Goal: Communication & Community: Answer question/provide support

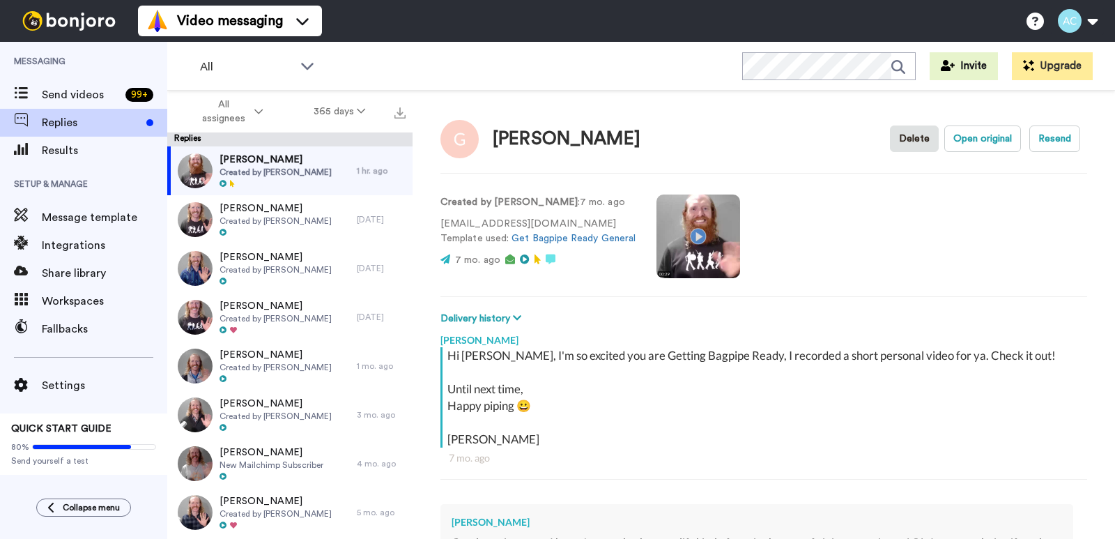
type textarea "x"
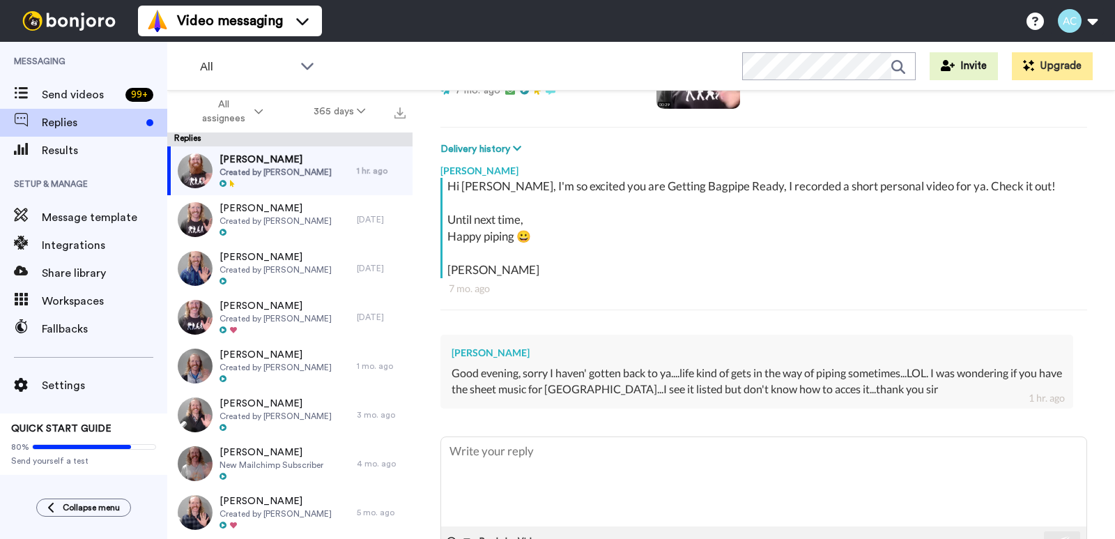
scroll to position [185, 0]
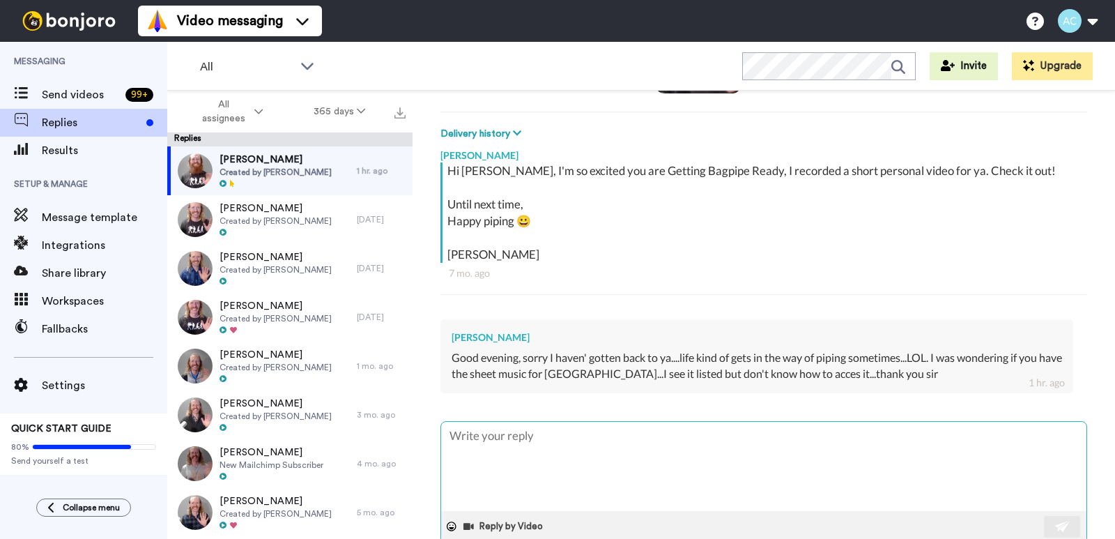
click at [583, 440] on textarea at bounding box center [763, 466] width 645 height 89
type textarea "G"
type textarea "x"
type textarea "Go"
type textarea "x"
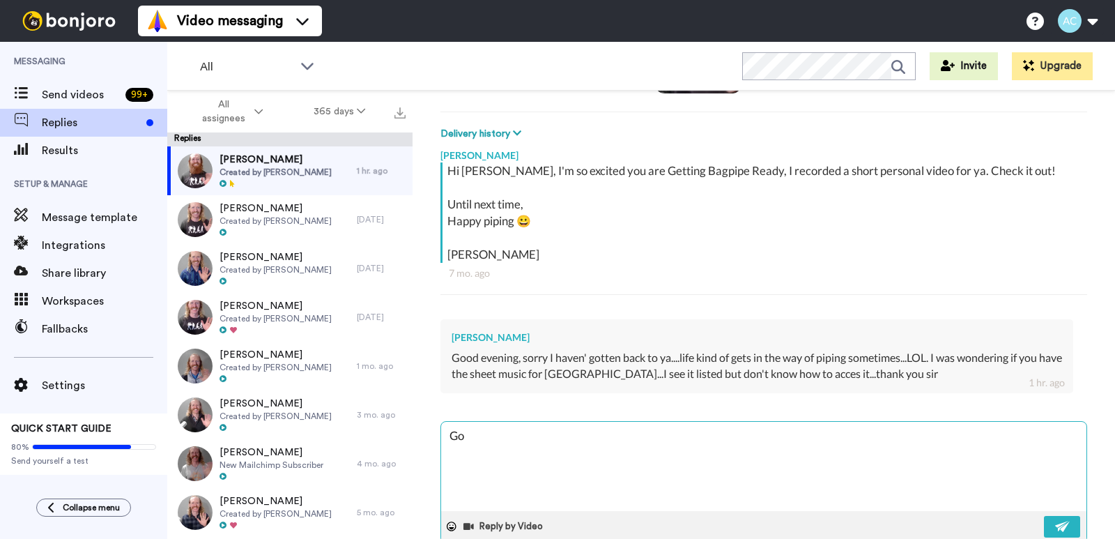
type textarea "Goo"
type textarea "x"
type textarea "Good"
type textarea "x"
type textarea "Good"
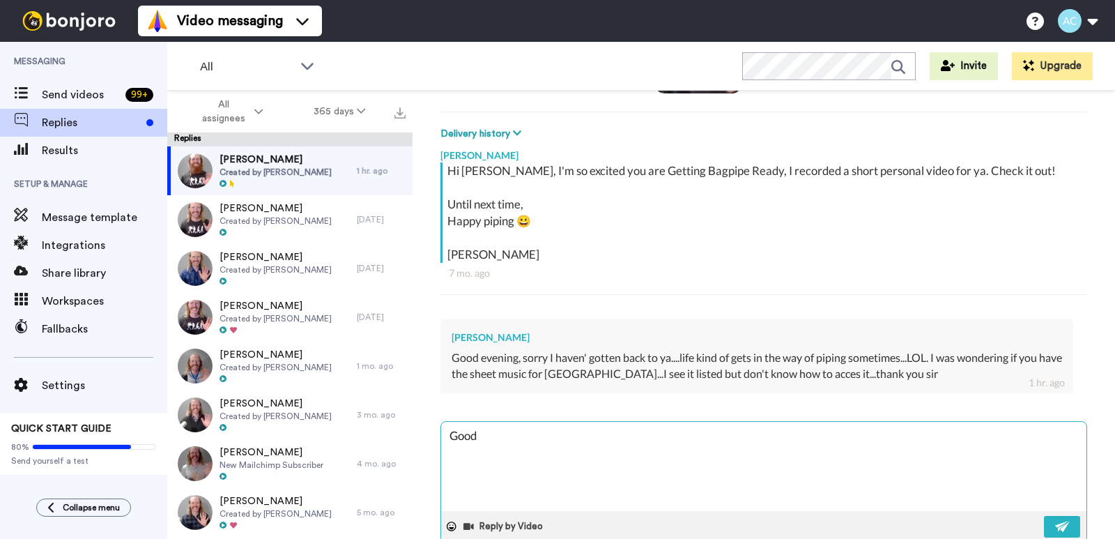
type textarea "x"
type textarea "Good t"
type textarea "x"
type textarea "Good to"
type textarea "x"
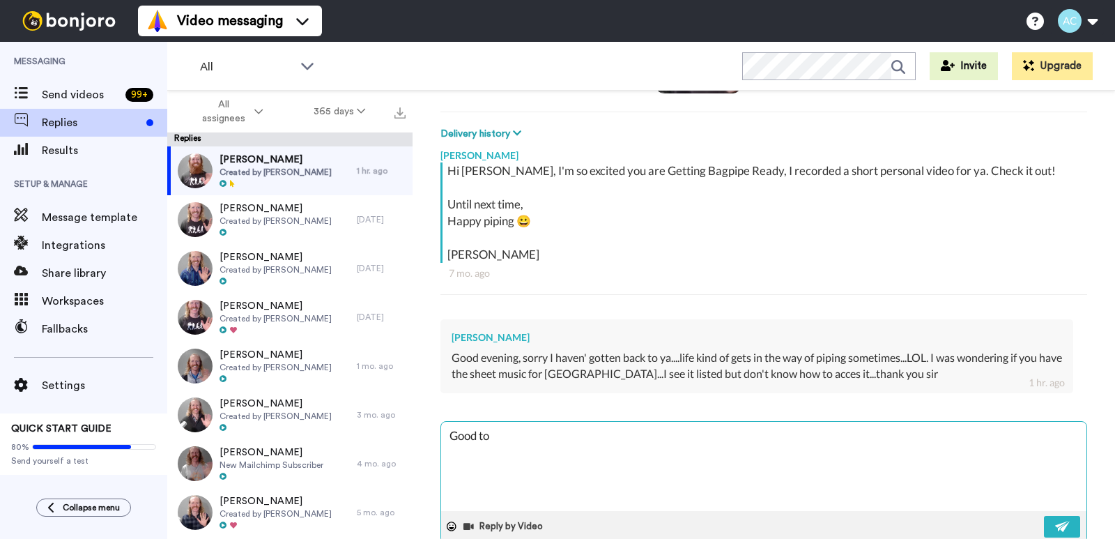
type textarea "Good to"
type textarea "x"
type textarea "Good to h"
type textarea "x"
type textarea "Good to he"
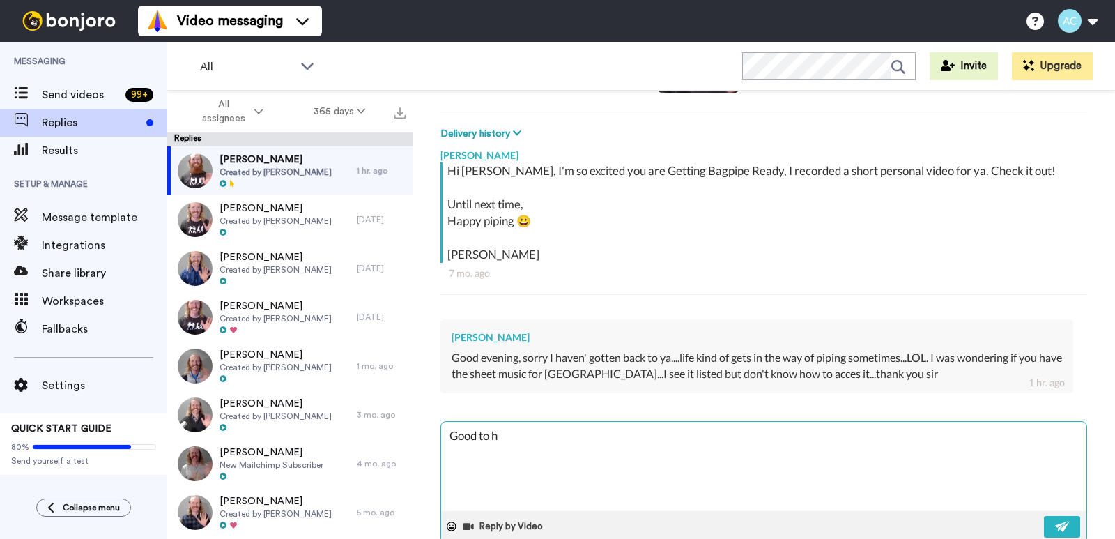
type textarea "x"
type textarea "Good to hea"
type textarea "x"
type textarea "Good to hear"
type textarea "x"
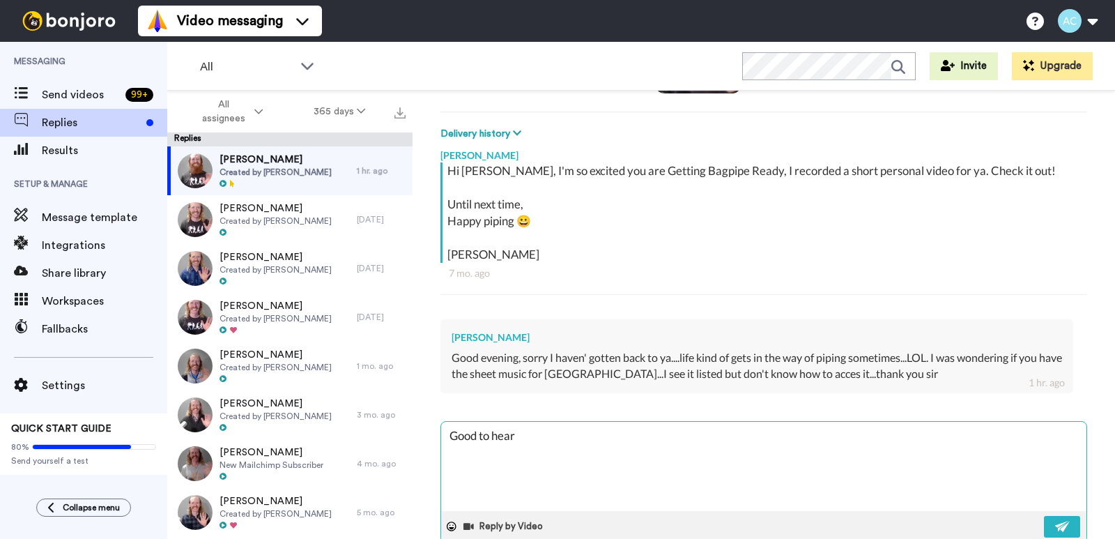
type textarea "Good to hear"
type textarea "x"
type textarea "Good to hear f"
type textarea "x"
type textarea "Good to hear fr"
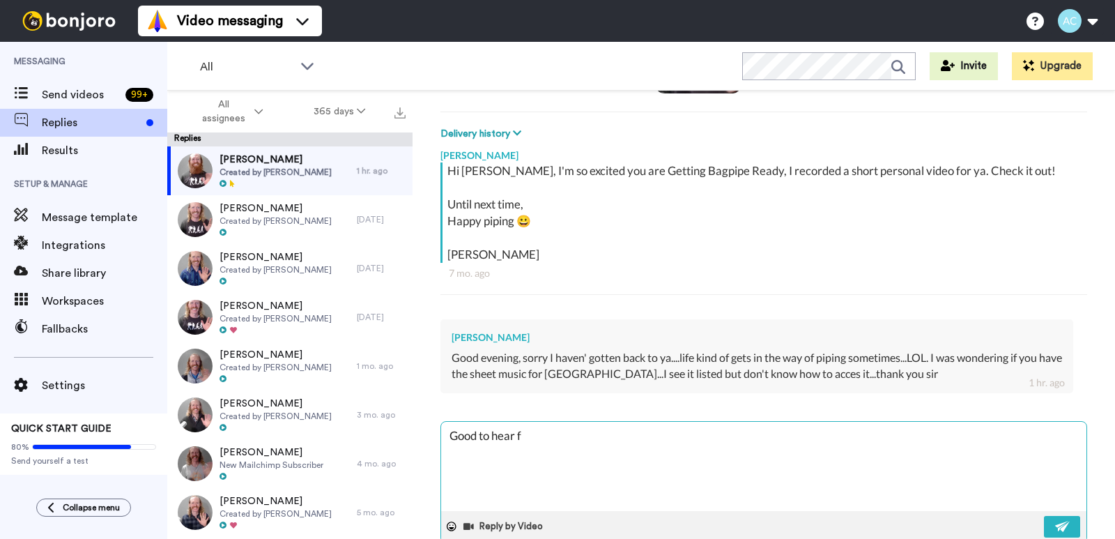
type textarea "x"
type textarea "Good to hear fro"
type textarea "x"
type textarea "Good to hear from"
type textarea "x"
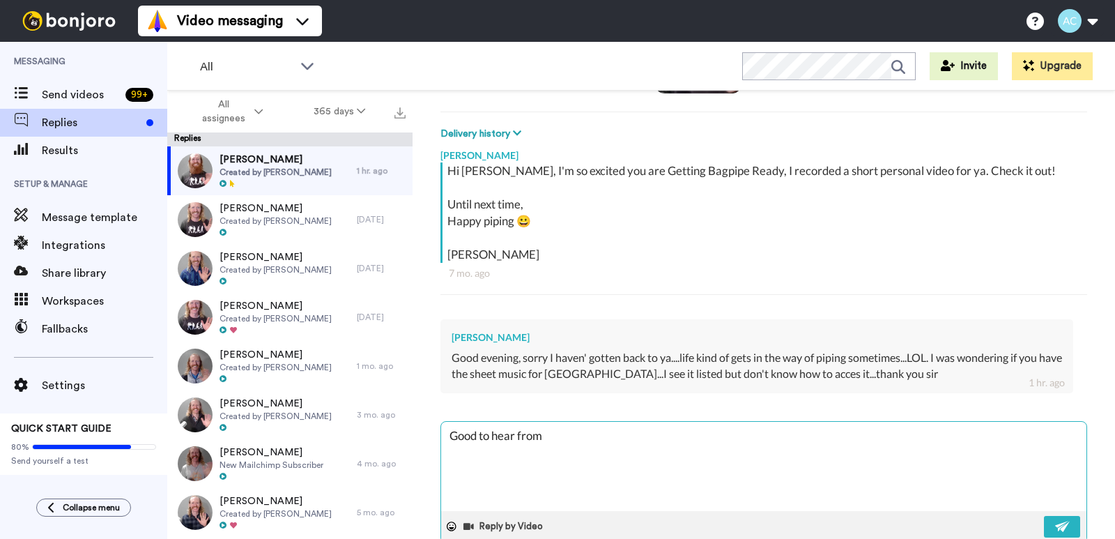
type textarea "Good to hear from"
type textarea "x"
type textarea "Good to hear from y"
type textarea "x"
type textarea "Good to hear from yo"
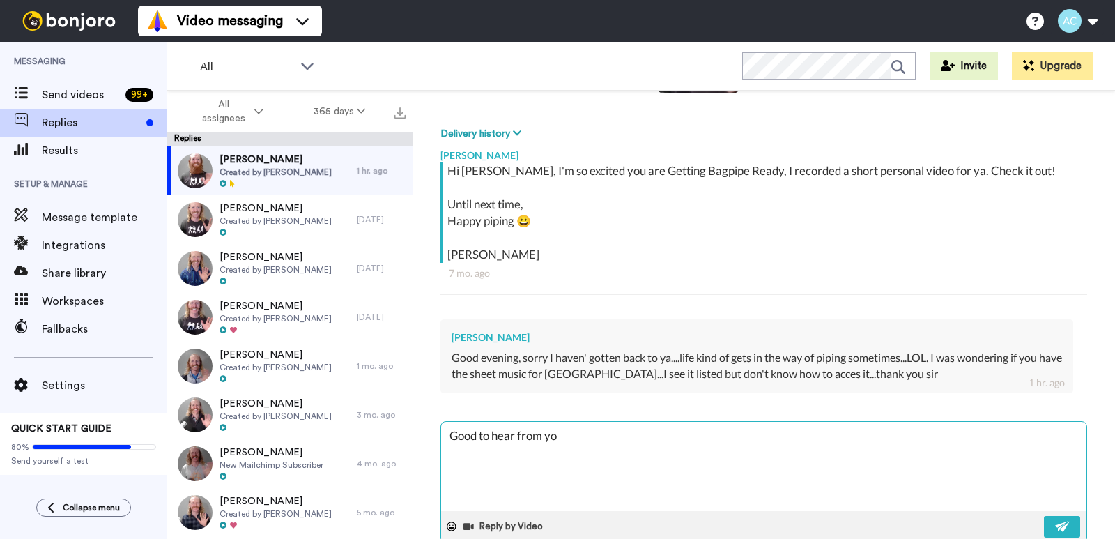
type textarea "x"
type textarea "Good to hear from you"
type textarea "x"
type textarea "Good to hear from you"
type textarea "x"
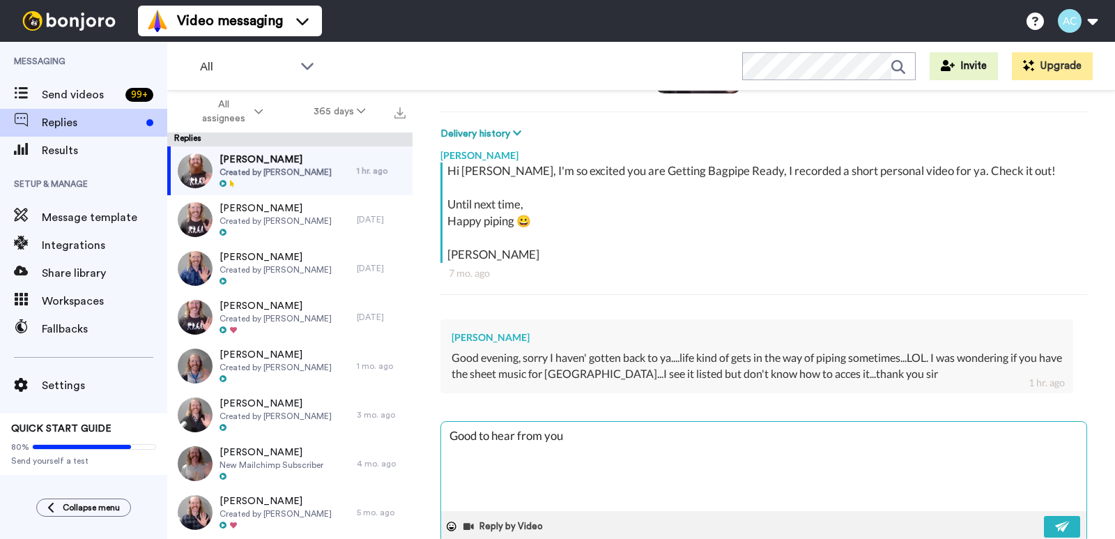
type textarea "Good to hear from you G"
type textarea "x"
type textarea "Good to hear from you Ga"
type textarea "x"
type textarea "Good to hear from you Gar"
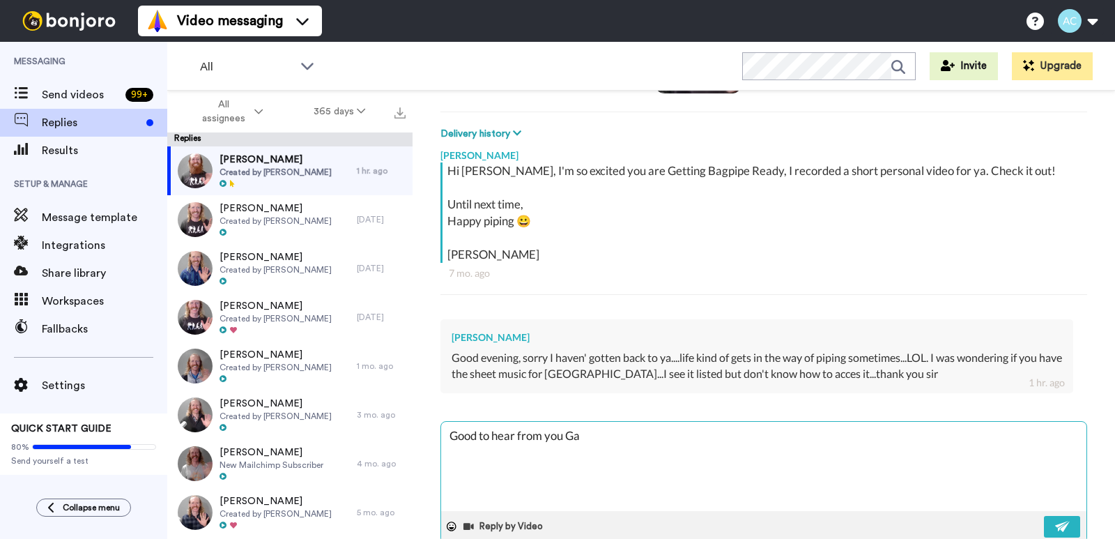
type textarea "x"
type textarea "Good to hear from you [PERSON_NAME]"
type textarea "x"
type textarea "Good to hear from you [PERSON_NAME]!"
type textarea "x"
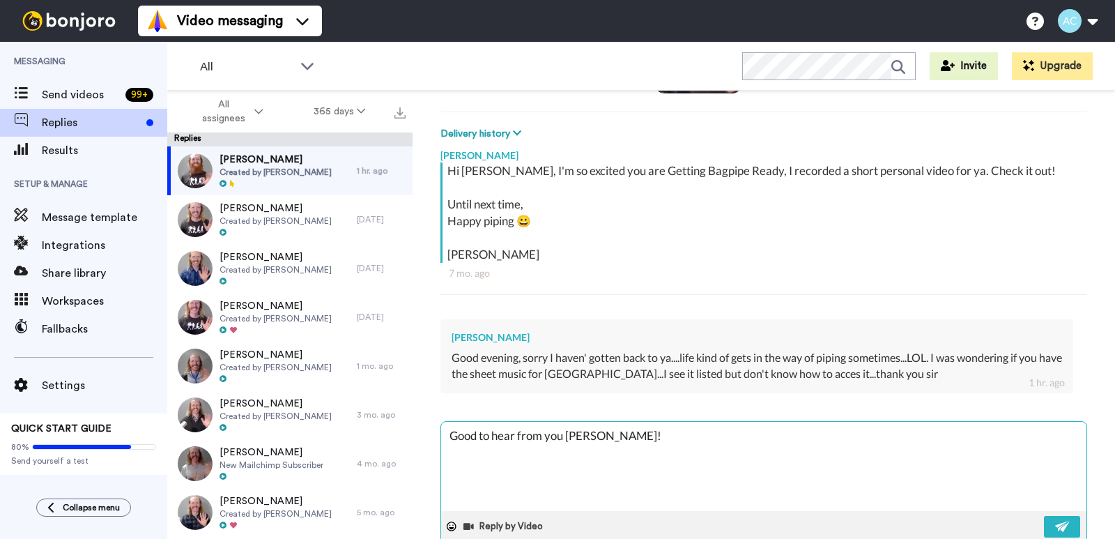
type textarea "Good to hear from you [PERSON_NAME]!"
type textarea "x"
type textarea "Good to hear from you [PERSON_NAME]!"
type textarea "x"
type textarea "Good to hear from you [PERSON_NAME]! I"
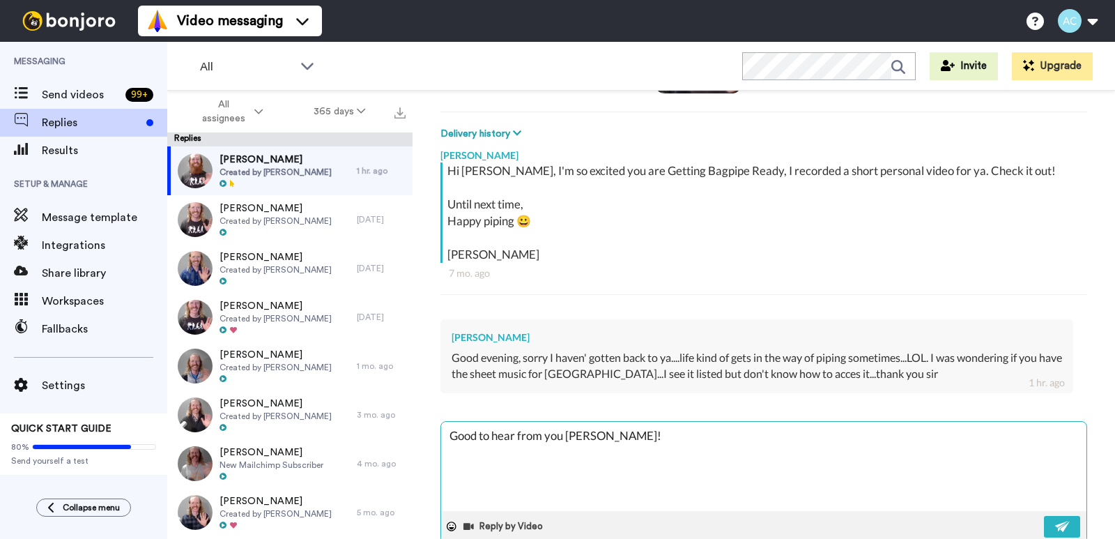
type textarea "x"
type textarea "Good to hear from you [PERSON_NAME]! I'"
type textarea "x"
type textarea "Good to hear from you [PERSON_NAME]! I'v"
type textarea "x"
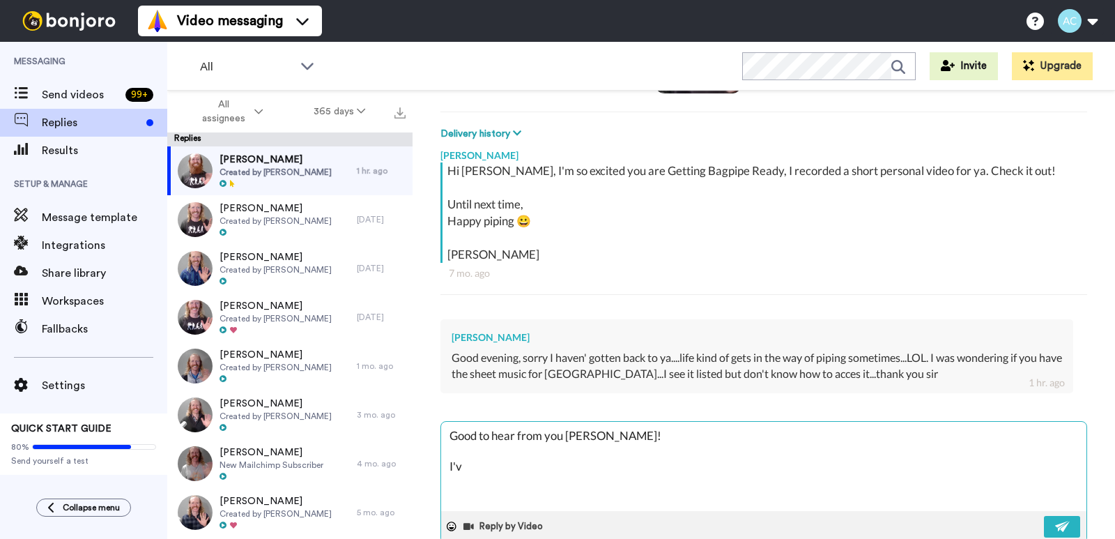
type textarea "Good to hear from you [PERSON_NAME]! I've"
type textarea "x"
type textarea "Good to hear from you [PERSON_NAME]! I've"
type textarea "x"
type textarea "Good to hear from you [PERSON_NAME]! I've s"
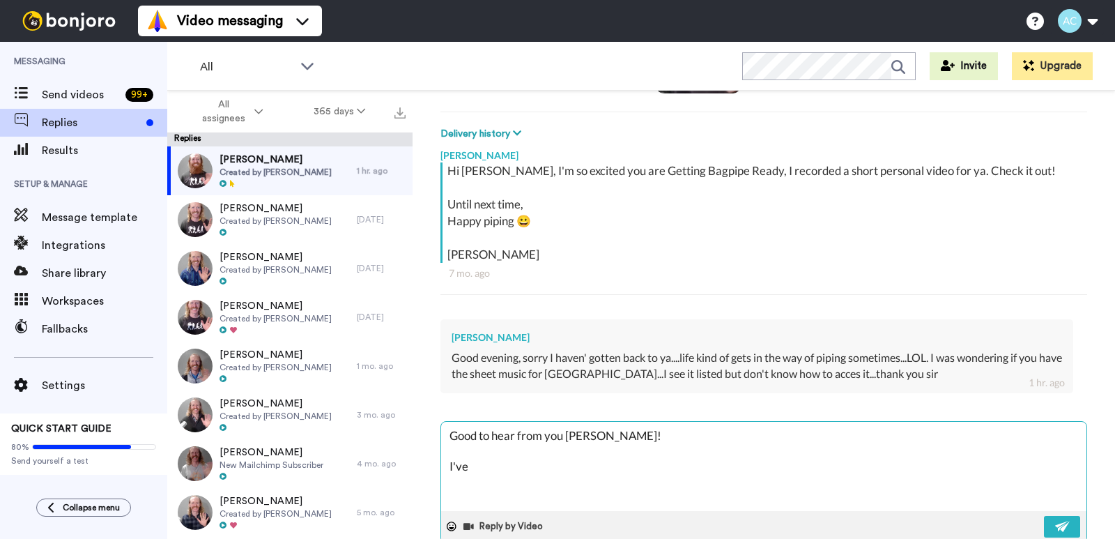
type textarea "x"
type textarea "Good to hear from you [PERSON_NAME]! I've se"
type textarea "x"
type textarea "Good to hear from you [PERSON_NAME]! I've sen"
type textarea "x"
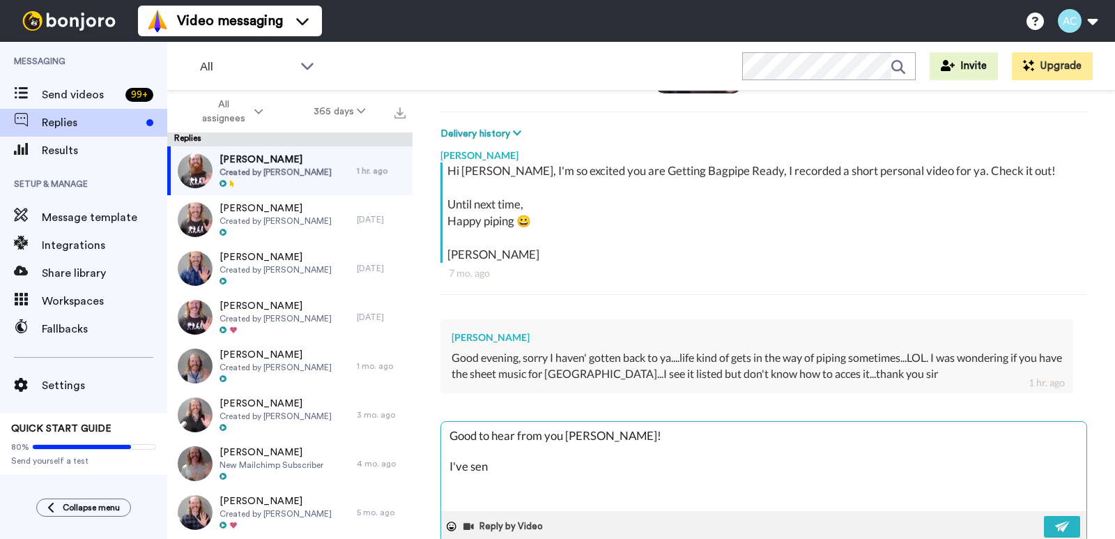
type textarea "Good to hear from you [PERSON_NAME]! I've sent"
type textarea "x"
type textarea "Good to hear from you [PERSON_NAME]! I've sent"
type textarea "x"
type textarea "Good to hear from you [PERSON_NAME]! I've sent a"
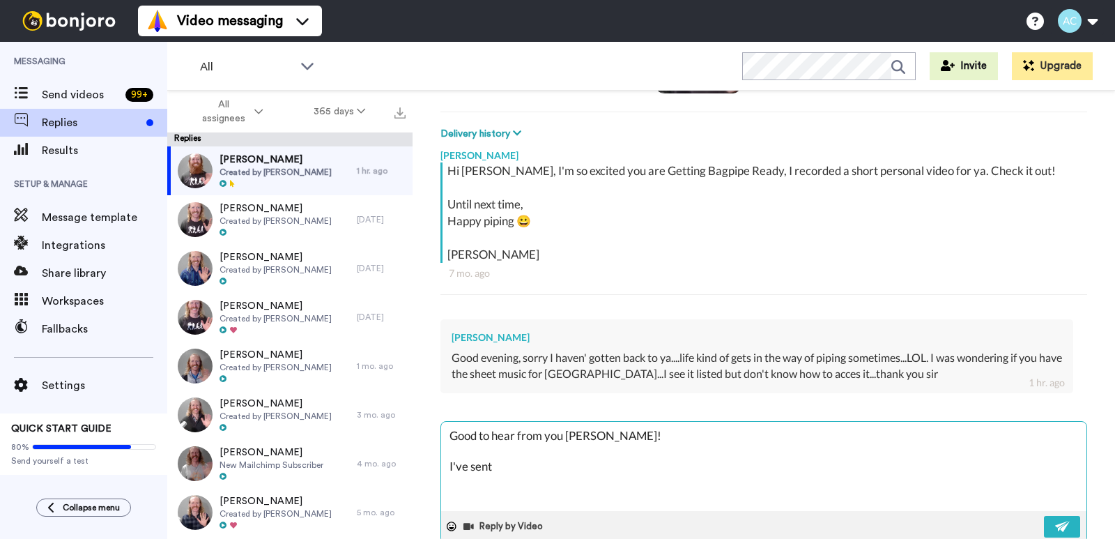
type textarea "x"
type textarea "Good to hear from you [PERSON_NAME]! I've sent an"
type textarea "x"
type textarea "Good to hear from you [PERSON_NAME]! I've sent an"
type textarea "x"
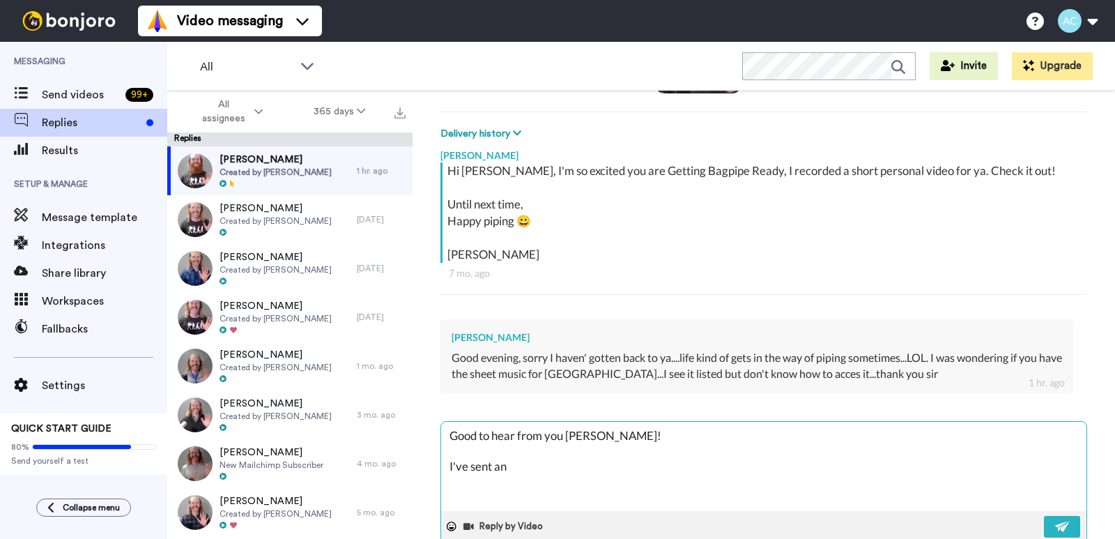
type textarea "Good to hear from you [PERSON_NAME]! I've sent an e"
type textarea "x"
type textarea "Good to hear from you [PERSON_NAME]! I've sent an em"
type textarea "x"
type textarea "Good to hear from you [PERSON_NAME]! I've sent an ema"
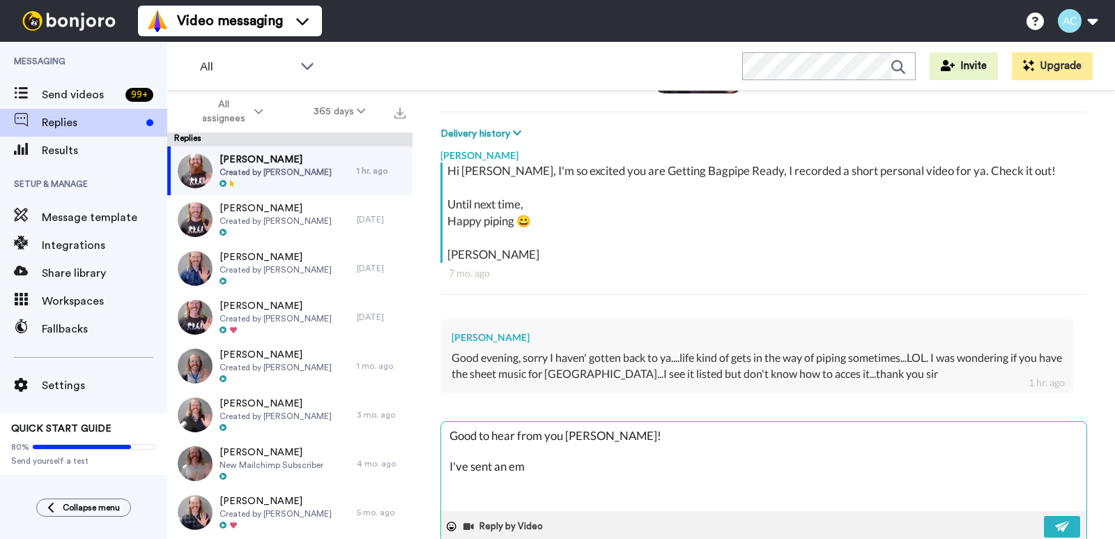
type textarea "x"
type textarea "Good to hear from you [PERSON_NAME]! I've sent an emai"
type textarea "x"
type textarea "Good to hear from you [PERSON_NAME]! I've sent an email"
type textarea "x"
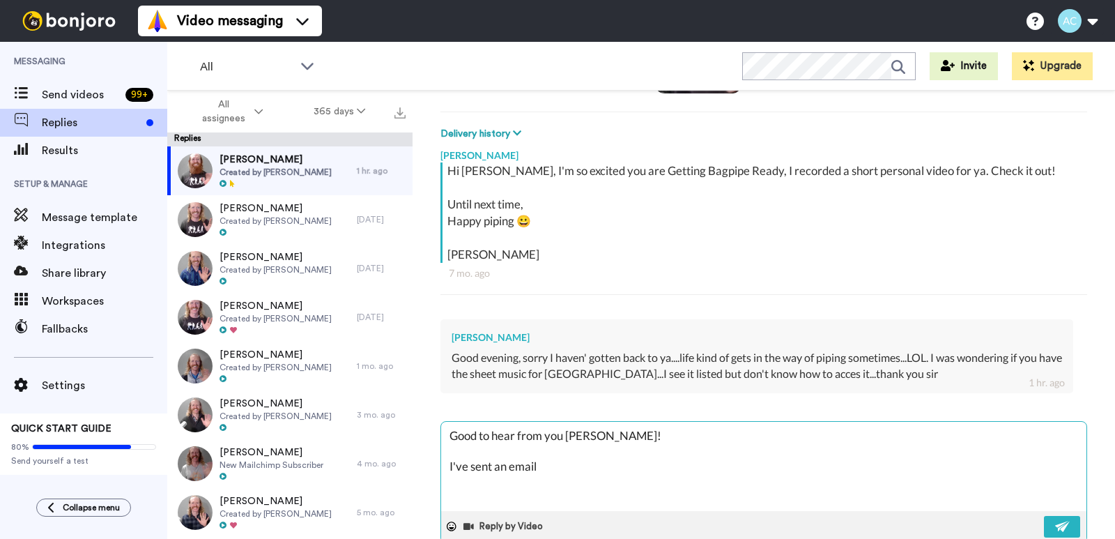
type textarea "Good to hear from you [PERSON_NAME]! I've sent an email"
type textarea "x"
type textarea "Good to hear from you [PERSON_NAME]! I've sent an email w"
type textarea "x"
type textarea "Good to hear from you [PERSON_NAME]! I've sent an email wi"
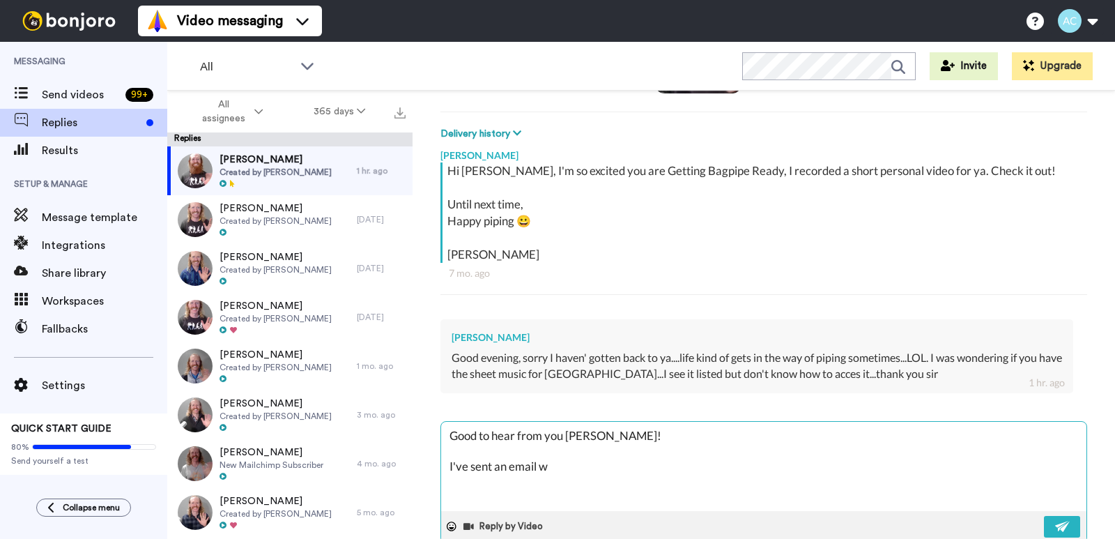
type textarea "x"
type textarea "Good to hear from you [PERSON_NAME]! I've sent an email wit"
type textarea "x"
type textarea "Good to hear from you [PERSON_NAME]! I've sent an email with"
type textarea "x"
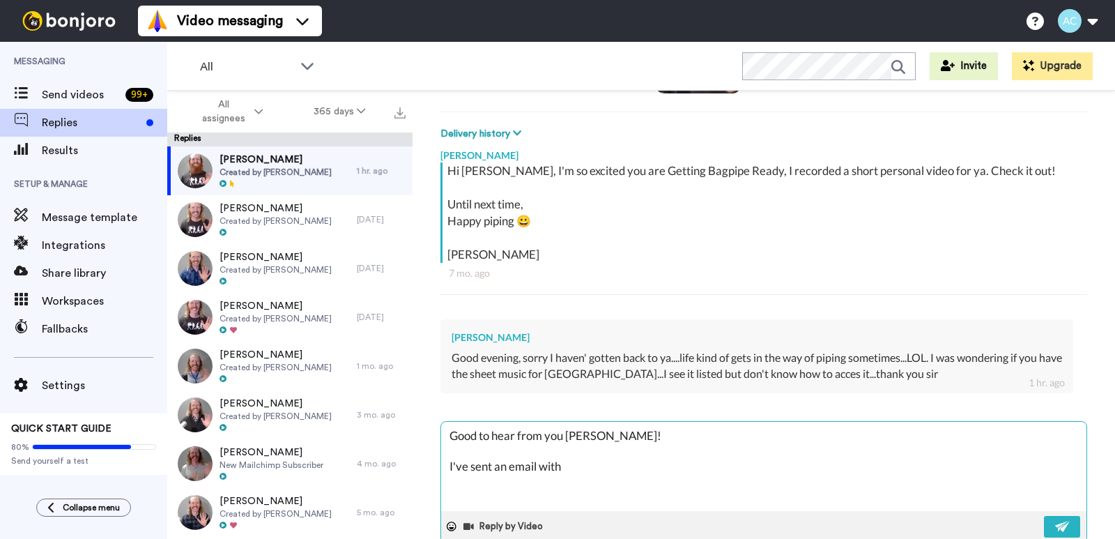
type textarea "Good to hear from you [PERSON_NAME]! I've sent an email with"
type textarea "x"
type textarea "Good to hear from you [PERSON_NAME]! I've sent an email with a"
type textarea "x"
type textarea "Good to hear from you [PERSON_NAME]! I've sent an email with a"
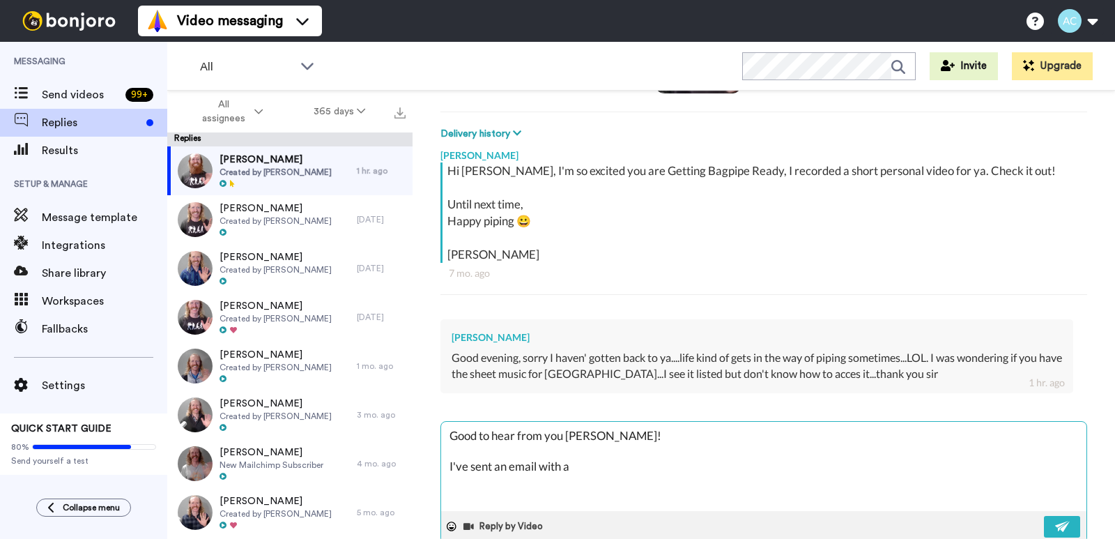
type textarea "x"
type textarea "Good to hear from you [PERSON_NAME]! I've sent an email with a l"
type textarea "x"
type textarea "Good to hear from you [PERSON_NAME]! I've sent an email with a li"
type textarea "x"
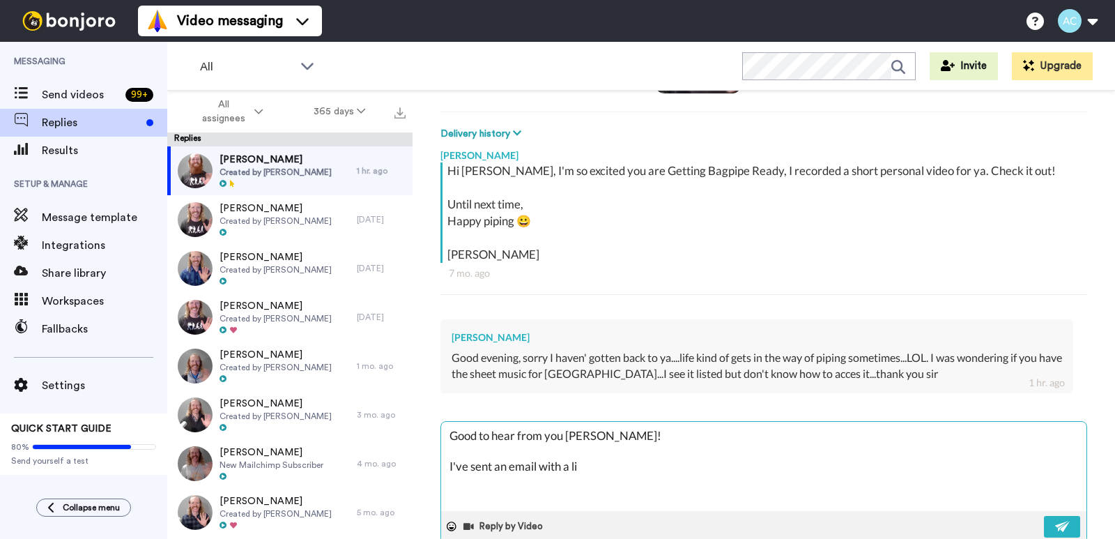
type textarea "Good to hear from you [PERSON_NAME]! I've sent an email with a lin"
type textarea "x"
type textarea "Good to hear from you [PERSON_NAME]! I've sent an email with a link"
type textarea "x"
type textarea "Good to hear from you [PERSON_NAME]! I've sent an email with a link"
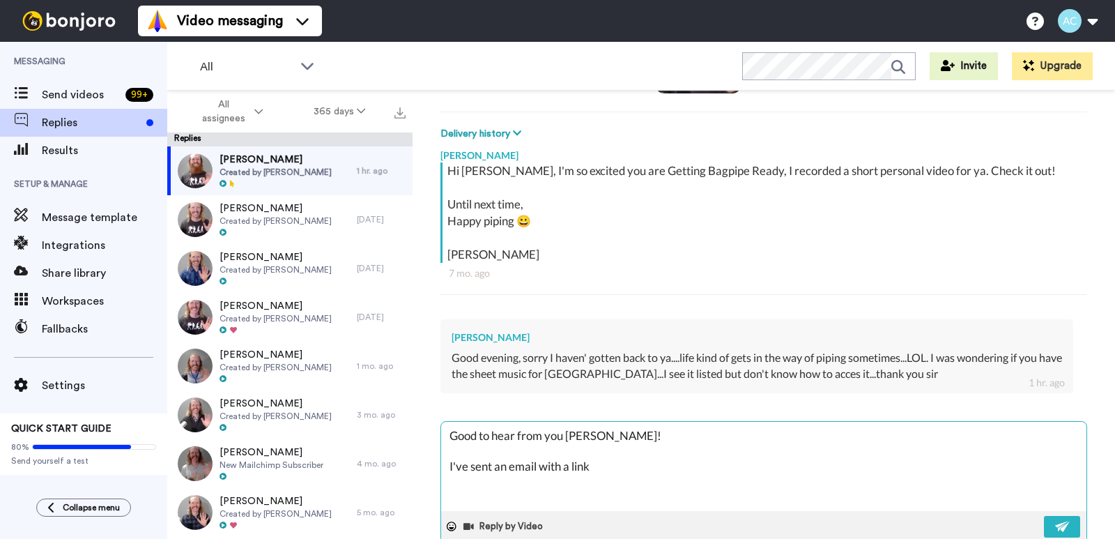
type textarea "x"
type textarea "Good to hear from you [PERSON_NAME]! I've sent an email with a link f"
type textarea "x"
type textarea "Good to hear from you [PERSON_NAME]! I've sent an email with a link fo"
type textarea "x"
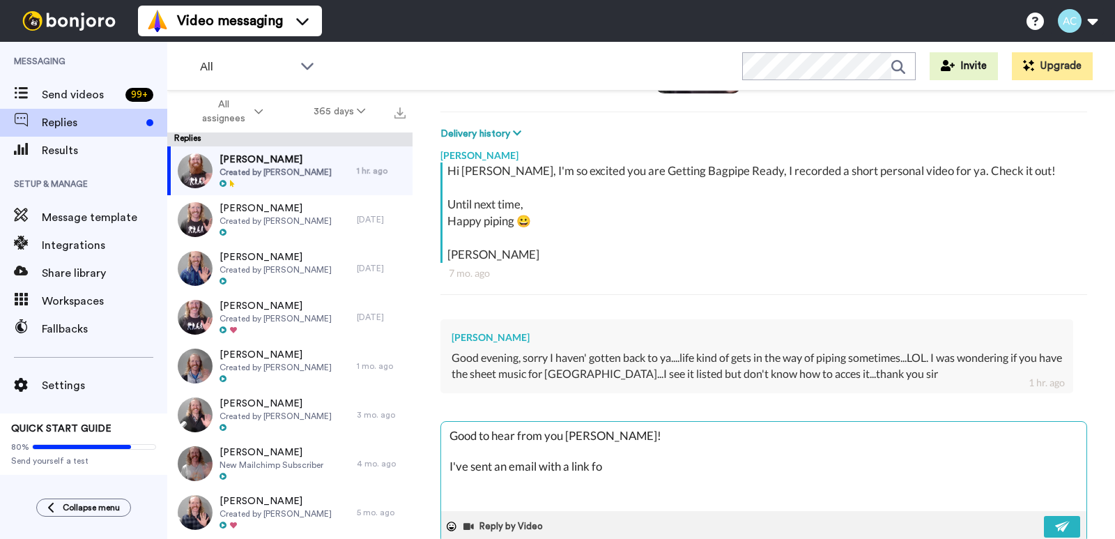
type textarea "Good to hear from you [PERSON_NAME]! I've sent an email with a link for"
type textarea "x"
type textarea "Good to hear from you [PERSON_NAME]! I've sent an email with a link for"
type textarea "x"
type textarea "Good to hear from you [PERSON_NAME]! I've sent an email with a link for t"
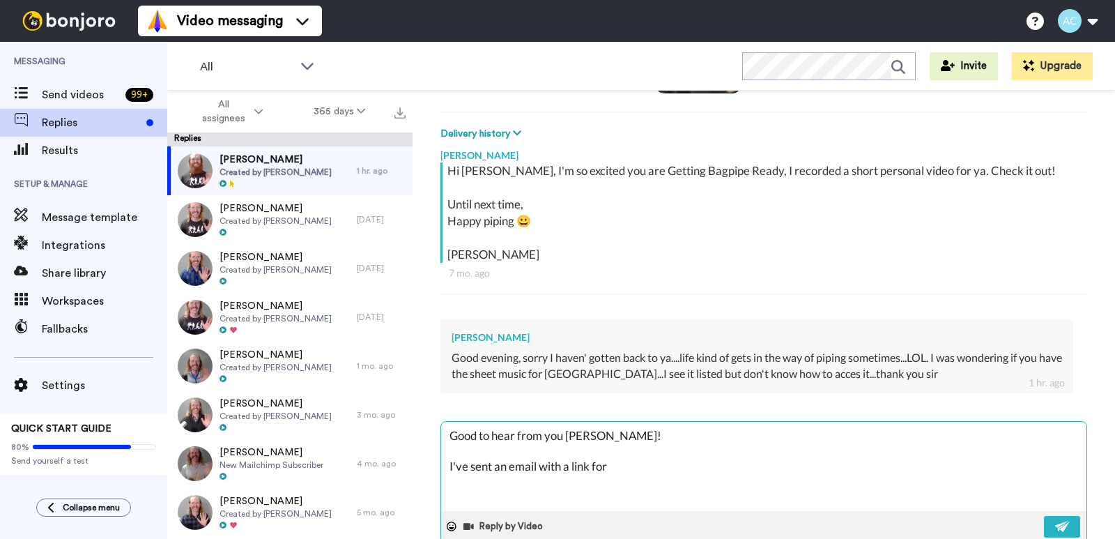
type textarea "x"
type textarea "Good to hear from you [PERSON_NAME]! I've sent an email with a link for th"
type textarea "x"
type textarea "Good to hear from you [PERSON_NAME]! I've sent an email with a link for the"
type textarea "x"
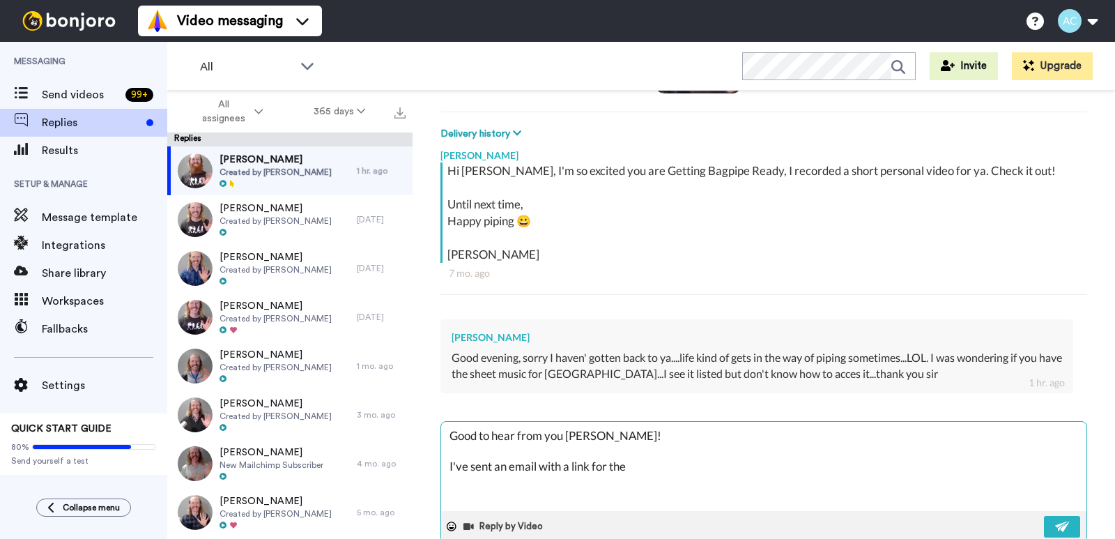
type textarea "Good to hear from you [PERSON_NAME]! I've sent an email with a link for the"
type textarea "x"
type textarea "Good to hear from you [PERSON_NAME]! I've sent an email with a link for the e"
type textarea "x"
type textarea "Good to hear from you [PERSON_NAME]! I've sent an email with a link for the eb"
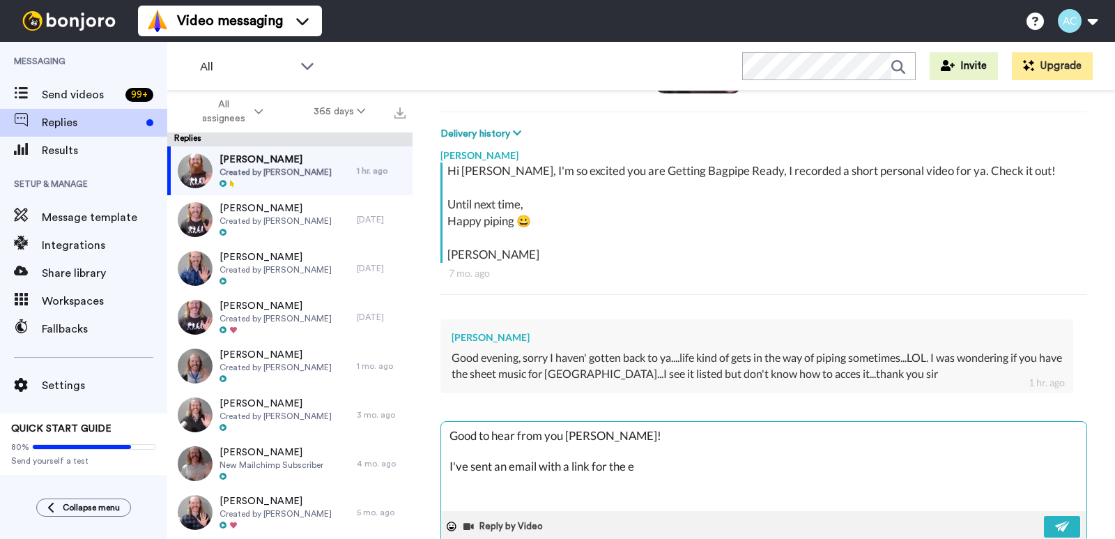
type textarea "x"
type textarea "Good to hear from you [PERSON_NAME]! I've sent an email with a link for the ebo"
type textarea "x"
type textarea "Good to hear from you [PERSON_NAME]! I've sent an email with a link for the [PE…"
type textarea "x"
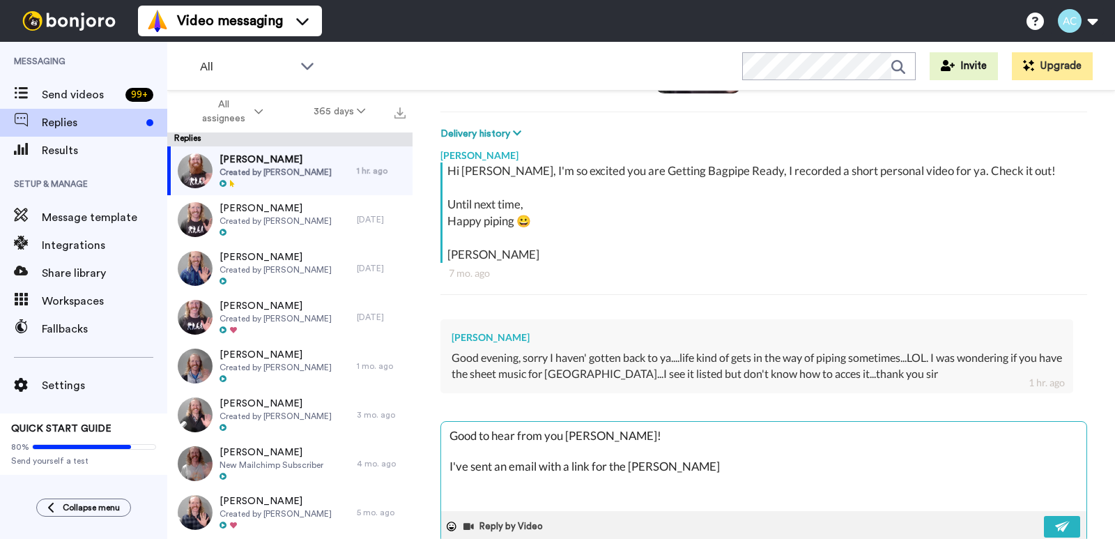
type textarea "Good to hear from you [PERSON_NAME]! I've sent an email with a link for the ebo…"
type textarea "x"
type textarea "Good to hear from you [PERSON_NAME]! I've sent an email with a link for the ebo…"
type textarea "x"
type textarea "Good to hear from you [PERSON_NAME]! I've sent an email with a link for the ebo…"
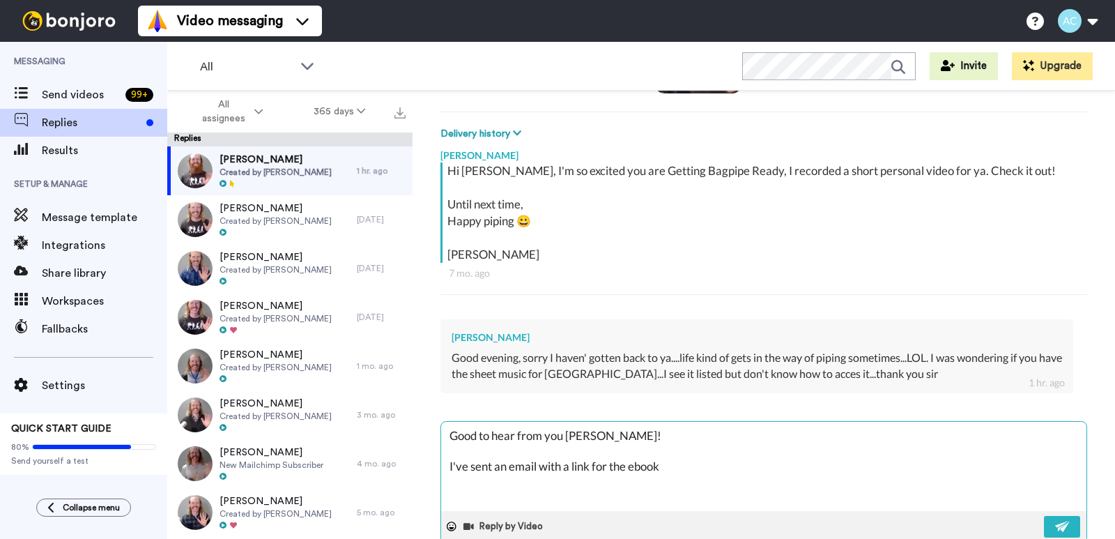
type textarea "x"
type textarea "Good to hear from you [PERSON_NAME]! I've sent an email with a link for the ebo…"
type textarea "x"
type textarea "Good to hear from you [PERSON_NAME]! I've sent an email with a link for the ebo…"
type textarea "x"
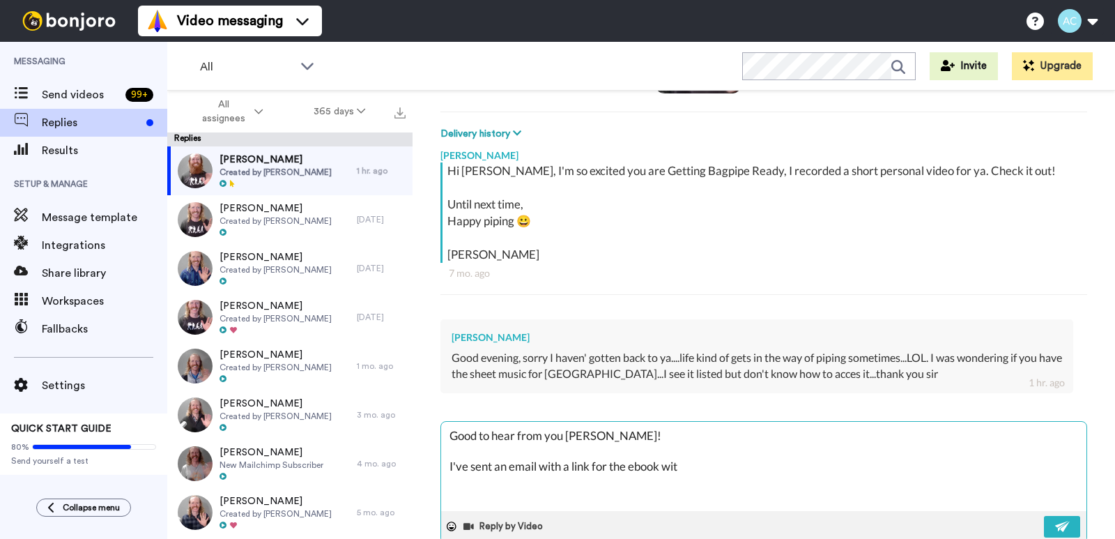
type textarea "Good to hear from you [PERSON_NAME]! I've sent an email with a link for the ebo…"
type textarea "x"
type textarea "Good to hear from you [PERSON_NAME]! I've sent an email with a link for the ebo…"
type textarea "x"
type textarea "Good to hear from you [PERSON_NAME]! I've sent an email with a link for the ebo…"
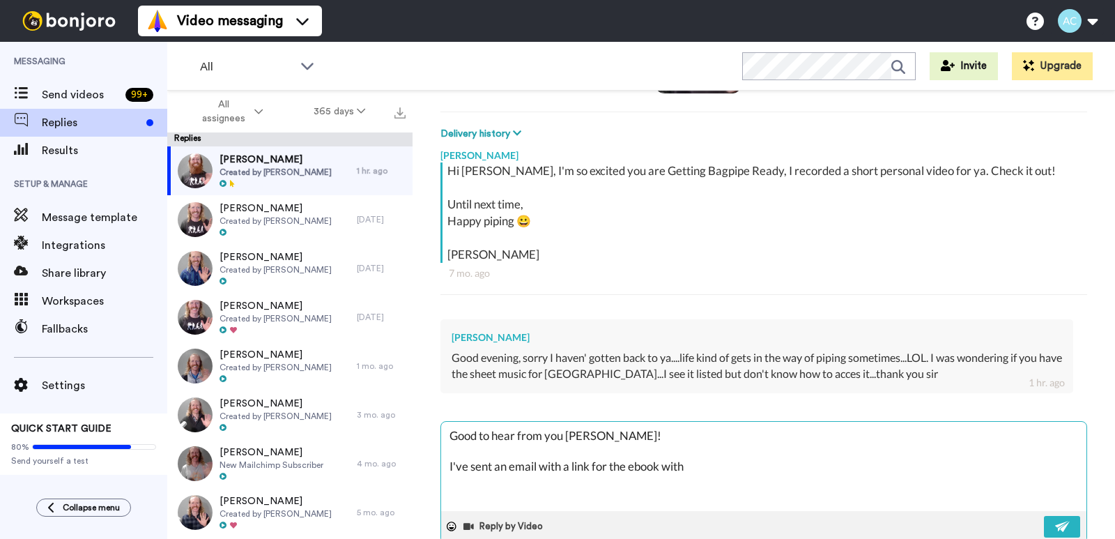
type textarea "x"
type textarea "Good to hear from you [PERSON_NAME]! I've sent an email with a link for the ebo…"
type textarea "x"
type textarea "Good to hear from you [PERSON_NAME]! I've sent an email with a link for the ebo…"
type textarea "x"
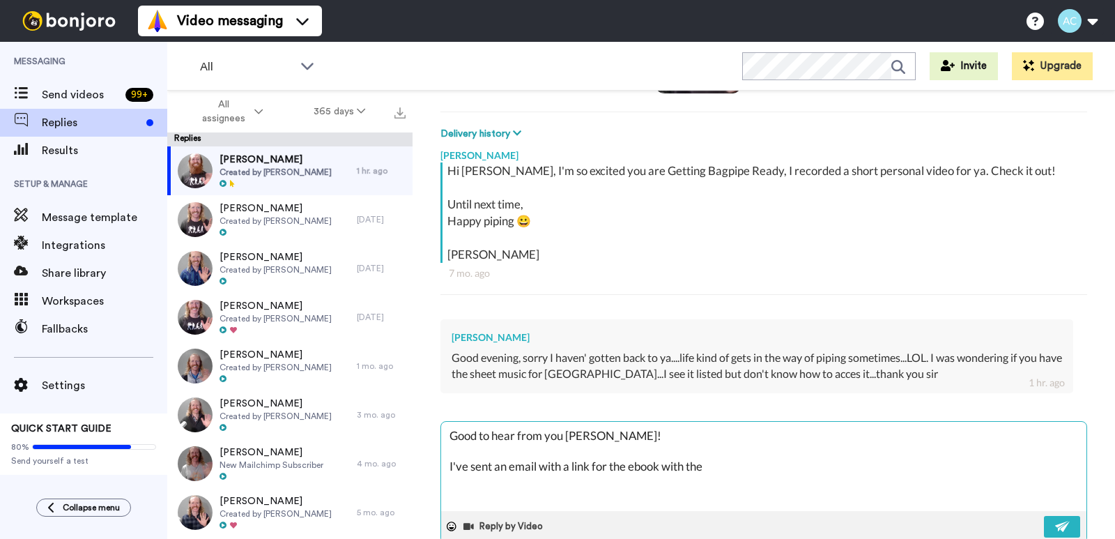
type textarea "Good to hear from you [PERSON_NAME]! I've sent an email with a link for the ebo…"
type textarea "x"
type textarea "Good to hear from you [PERSON_NAME]! I've sent an email with a link for the ebo…"
type textarea "x"
type textarea "Good to hear from you [PERSON_NAME]! I've sent an email with a link for the ebo…"
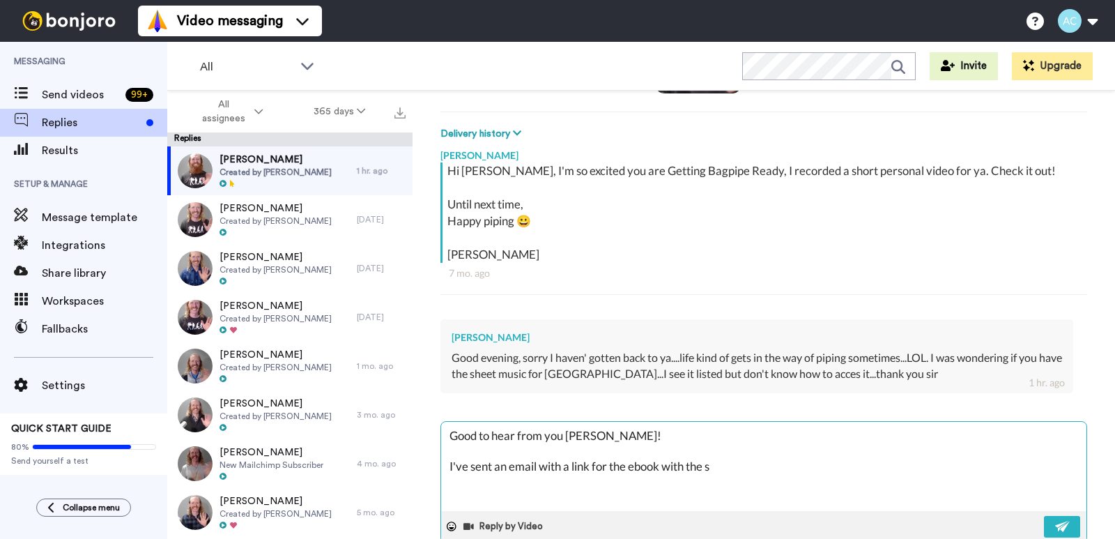
type textarea "x"
type textarea "Good to hear from you [PERSON_NAME]! I've sent an email with a link for the ebo…"
type textarea "x"
type textarea "Good to hear from you [PERSON_NAME]! I've sent an email with a link for the ebo…"
type textarea "x"
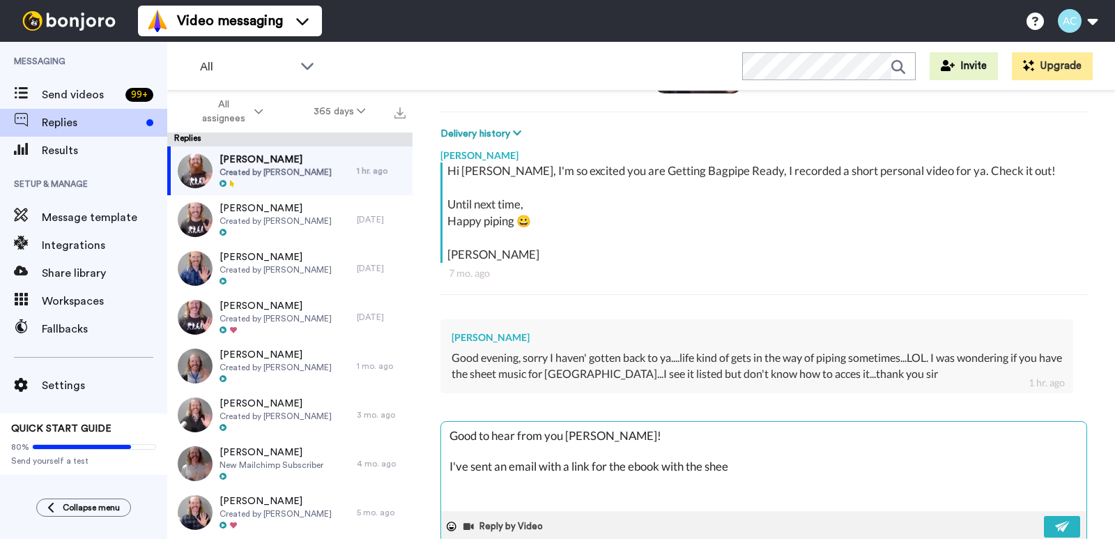
type textarea "Good to hear from you [PERSON_NAME]! I've sent an email with a link for the ebo…"
type textarea "x"
type textarea "Good to hear from you [PERSON_NAME]! I've sent an email with a link for the ebo…"
type textarea "x"
type textarea "Good to hear from you [PERSON_NAME]! I've sent an email with a link for the ebo…"
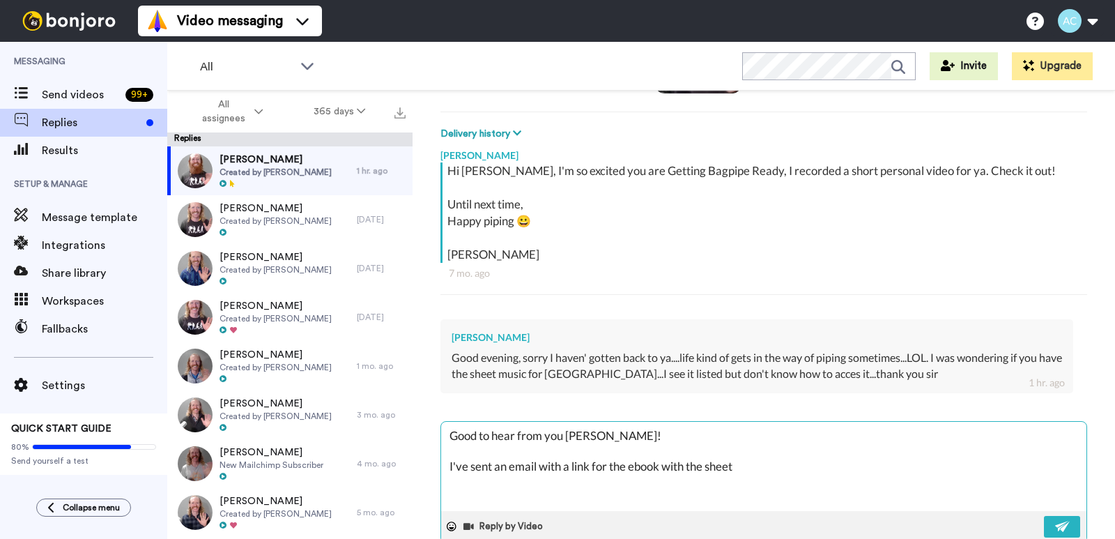
type textarea "x"
type textarea "Good to hear from you [PERSON_NAME]! I've sent an email with a link for the ebo…"
type textarea "x"
type textarea "Good to hear from you [PERSON_NAME]! I've sent an email with a link for the ebo…"
type textarea "x"
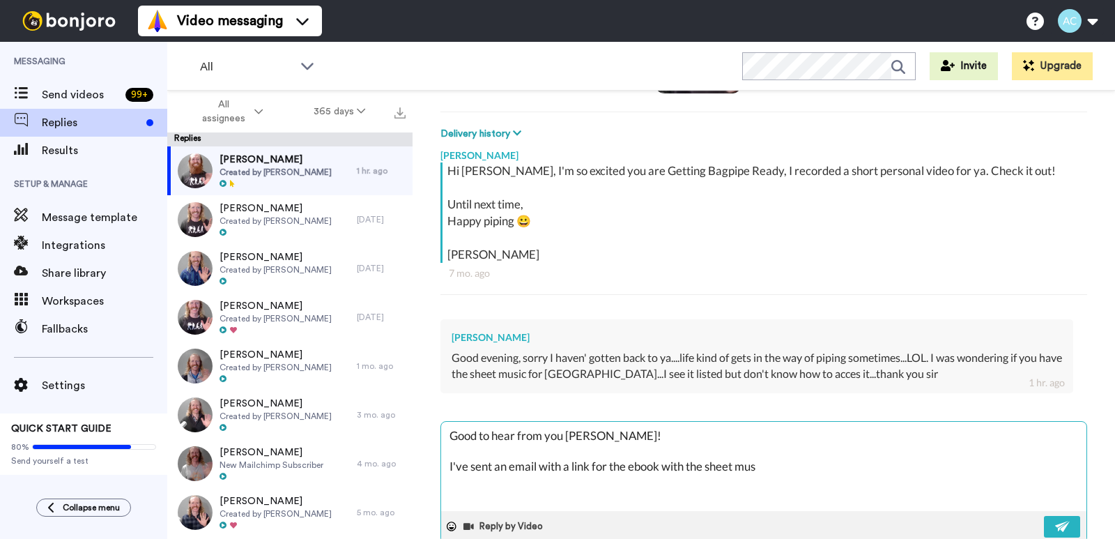
type textarea "Good to hear from you [PERSON_NAME]! I've sent an email with a link for the ebo…"
type textarea "x"
type textarea "Good to hear from you [PERSON_NAME]! I've sent an email with a link for the ebo…"
type textarea "x"
type textarea "Good to hear from you [PERSON_NAME]! I've sent an email with a link for the ebo…"
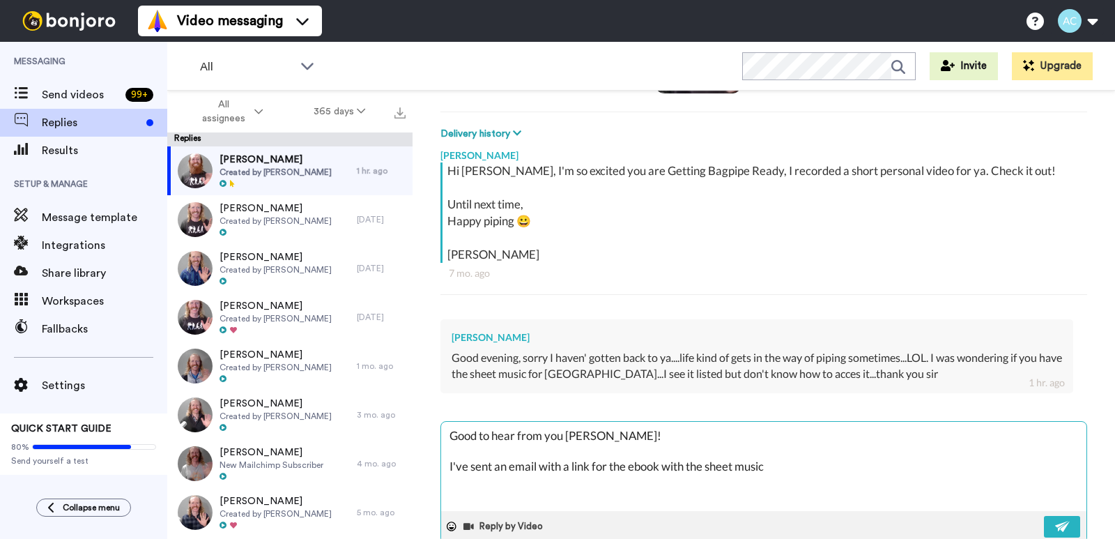
type textarea "x"
type textarea "Good to hear from you [PERSON_NAME]! I've sent an email with a link for the ebo…"
type textarea "x"
type textarea "Good to hear from you [PERSON_NAME]! I've sent an email with a link for the ebo…"
type textarea "x"
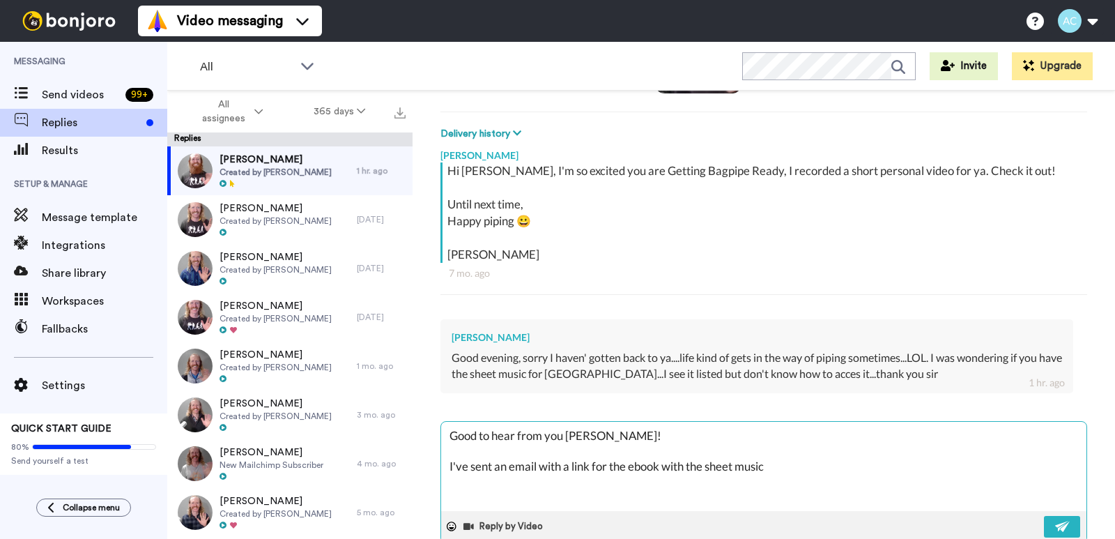
click at [778, 463] on textarea "Good to hear from you [PERSON_NAME]! I've sent an email with a link for the ebo…" at bounding box center [763, 466] width 645 height 89
type textarea "Good to hear from you [PERSON_NAME]! I've sent an email with a link for the ebo…"
type textarea "x"
type textarea "Good to hear from you [PERSON_NAME]! I've sent an email with a link for the ebo…"
type textarea "x"
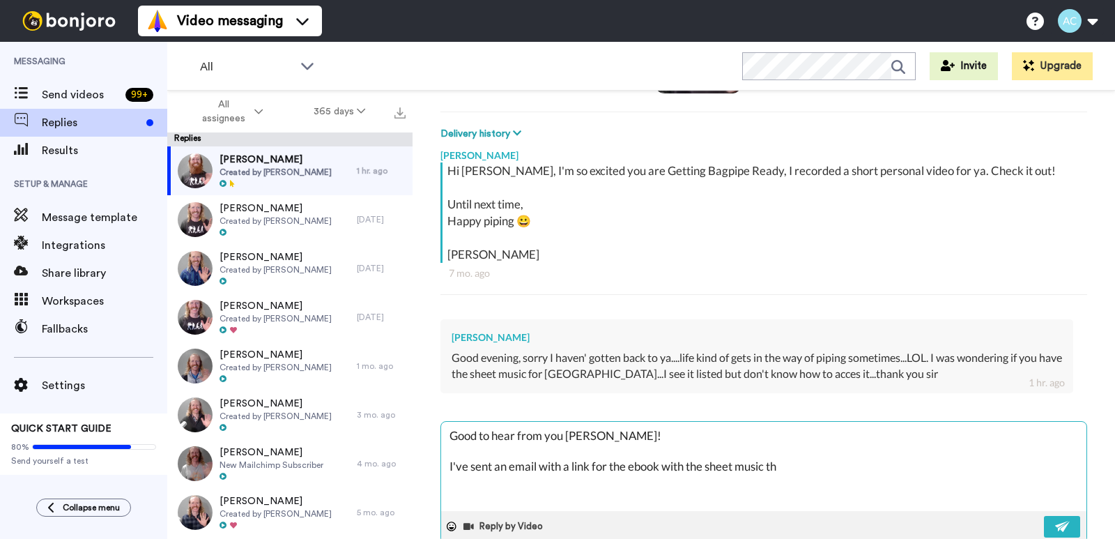
type textarea "Good to hear from you [PERSON_NAME]! I've sent an email with a link for the ebo…"
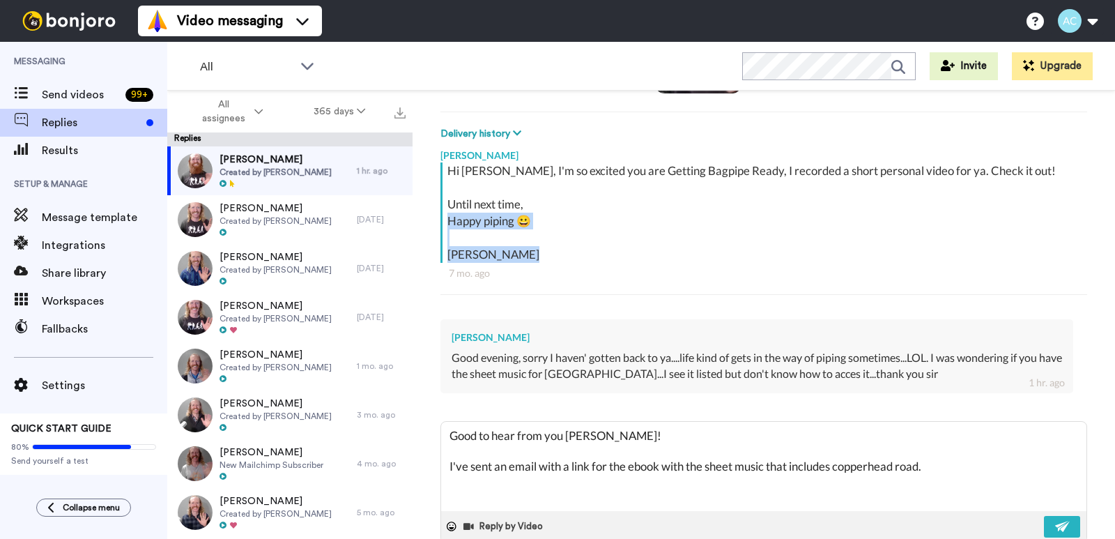
drag, startPoint x: 530, startPoint y: 253, endPoint x: 449, endPoint y: 222, distance: 86.5
click at [449, 222] on div "Hi [PERSON_NAME], I'm so excited you are Getting Bagpipe Ready, I recorded a sh…" at bounding box center [765, 212] width 636 height 100
copy div "Happy piping 😀 [PERSON_NAME]"
click at [502, 491] on textarea "Good to hear from you [PERSON_NAME]! I've sent an email with a link for the ebo…" at bounding box center [763, 466] width 645 height 89
paste textarea "Happy piping 😀 [PERSON_NAME]"
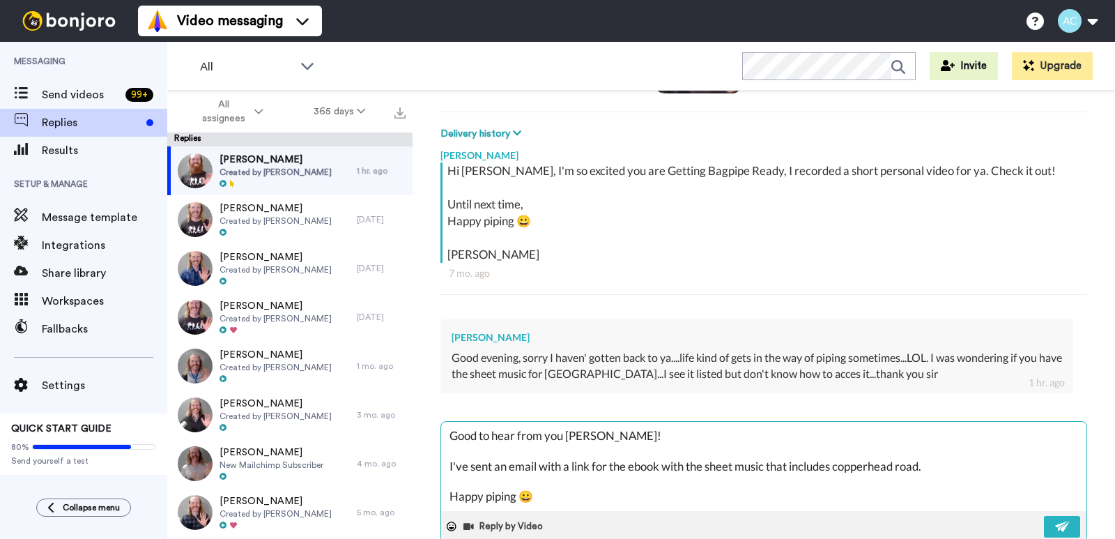
scroll to position [24, 0]
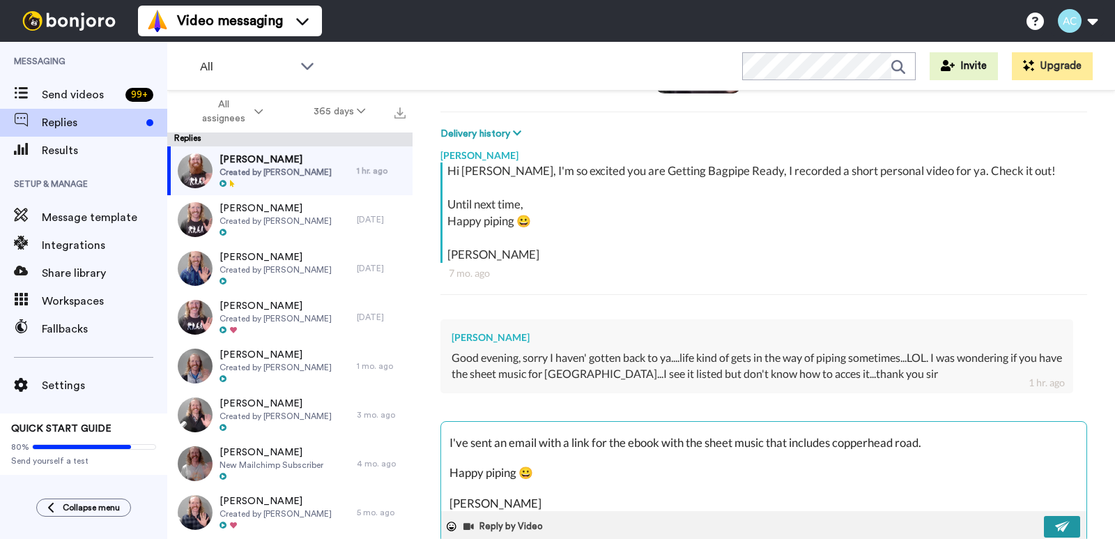
click at [1055, 528] on img at bounding box center [1062, 526] width 15 height 11
